Goal: Task Accomplishment & Management: Use online tool/utility

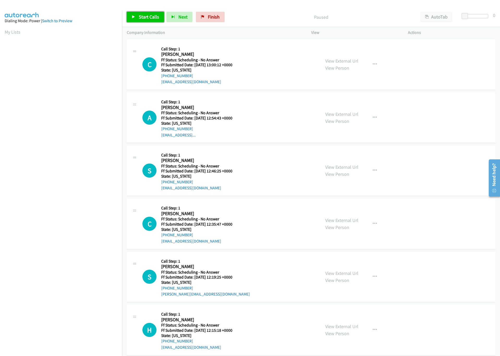
click at [145, 13] on link "Start Calls" at bounding box center [145, 17] width 37 height 10
click at [468, 17] on div at bounding box center [476, 16] width 24 height 4
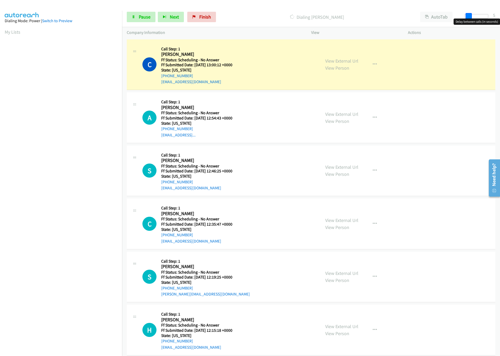
click at [469, 16] on span at bounding box center [469, 16] width 6 height 6
click at [471, 17] on span at bounding box center [469, 16] width 6 height 6
click at [472, 17] on span at bounding box center [469, 16] width 6 height 6
click at [474, 17] on div at bounding box center [476, 16] width 24 height 4
click at [469, 16] on span at bounding box center [472, 16] width 6 height 6
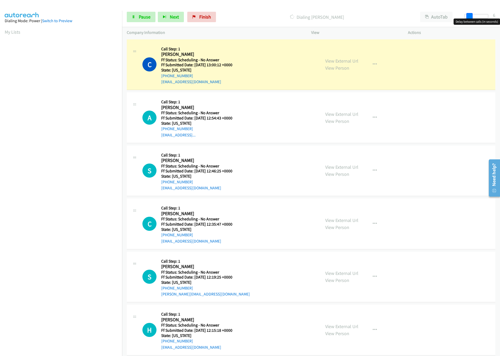
click at [467, 16] on div at bounding box center [476, 16] width 24 height 4
click at [346, 61] on link "View External Url" at bounding box center [341, 61] width 33 height 6
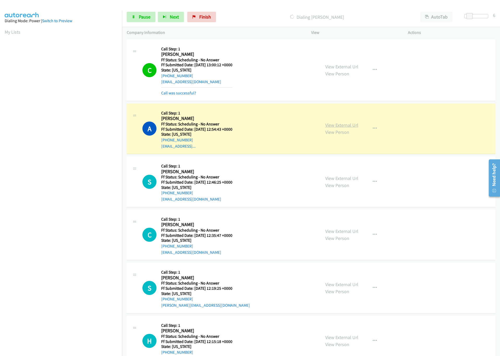
click at [344, 123] on link "View External Url" at bounding box center [341, 125] width 33 height 6
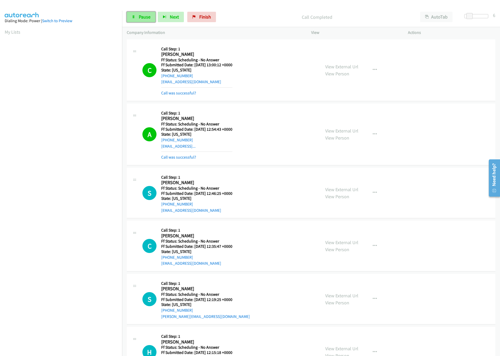
click at [146, 16] on span "Pause" at bounding box center [145, 17] width 12 height 6
